Goal: Task Accomplishment & Management: Manage account settings

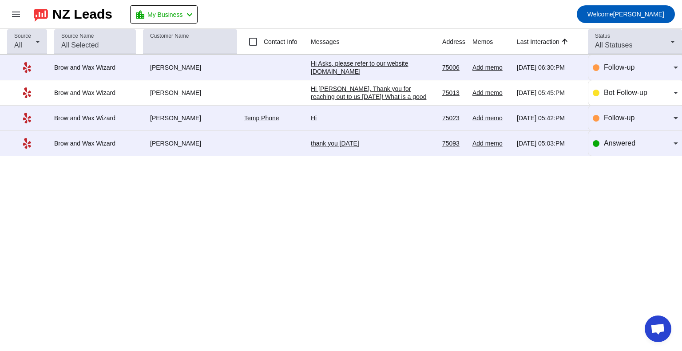
scroll to position [50, 0]
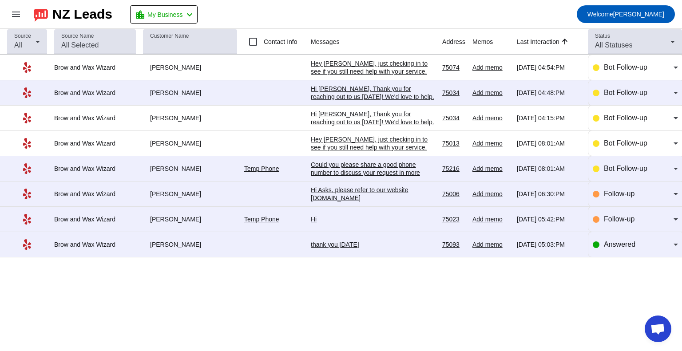
scroll to position [50, 0]
click at [96, 70] on div "Brow and Wax Wizard" at bounding box center [95, 67] width 82 height 8
click at [372, 65] on div "Hey [PERSON_NAME], just checking in to see if you still need help with your ser…" at bounding box center [373, 83] width 124 height 48
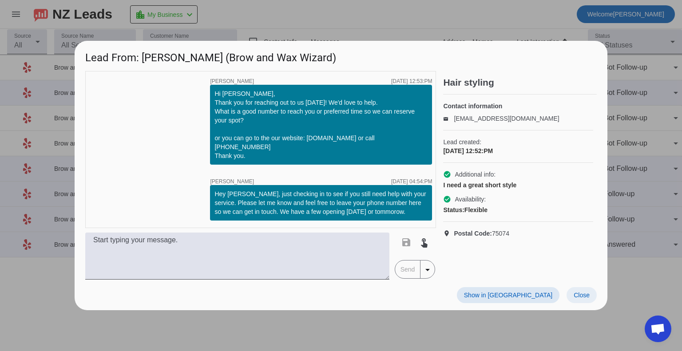
click at [583, 294] on span "Close" at bounding box center [581, 295] width 16 height 7
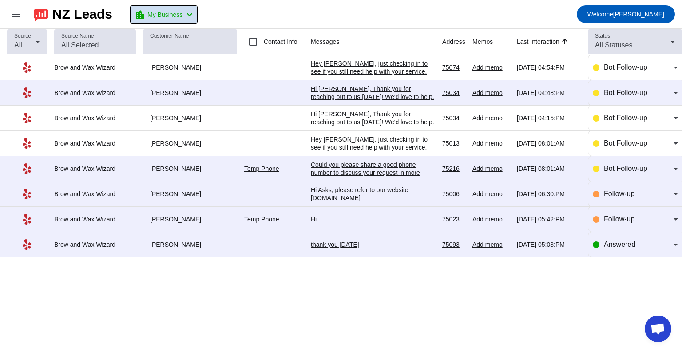
click at [197, 21] on span at bounding box center [163, 14] width 67 height 17
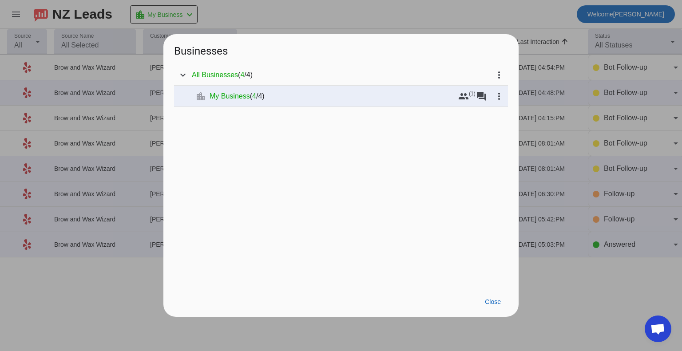
click at [368, 20] on div at bounding box center [341, 175] width 682 height 351
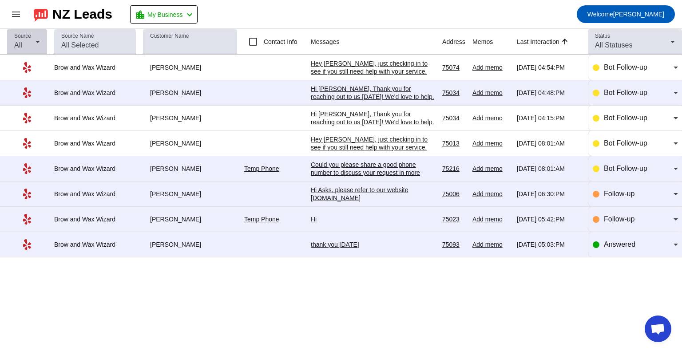
click at [37, 43] on icon at bounding box center [38, 42] width 4 height 2
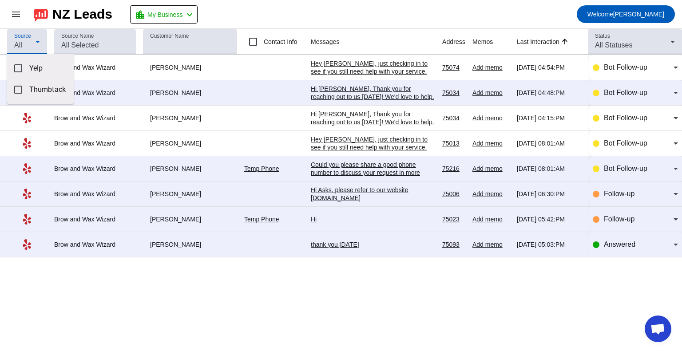
click at [317, 13] on div at bounding box center [341, 175] width 682 height 351
